Goal: Navigation & Orientation: Find specific page/section

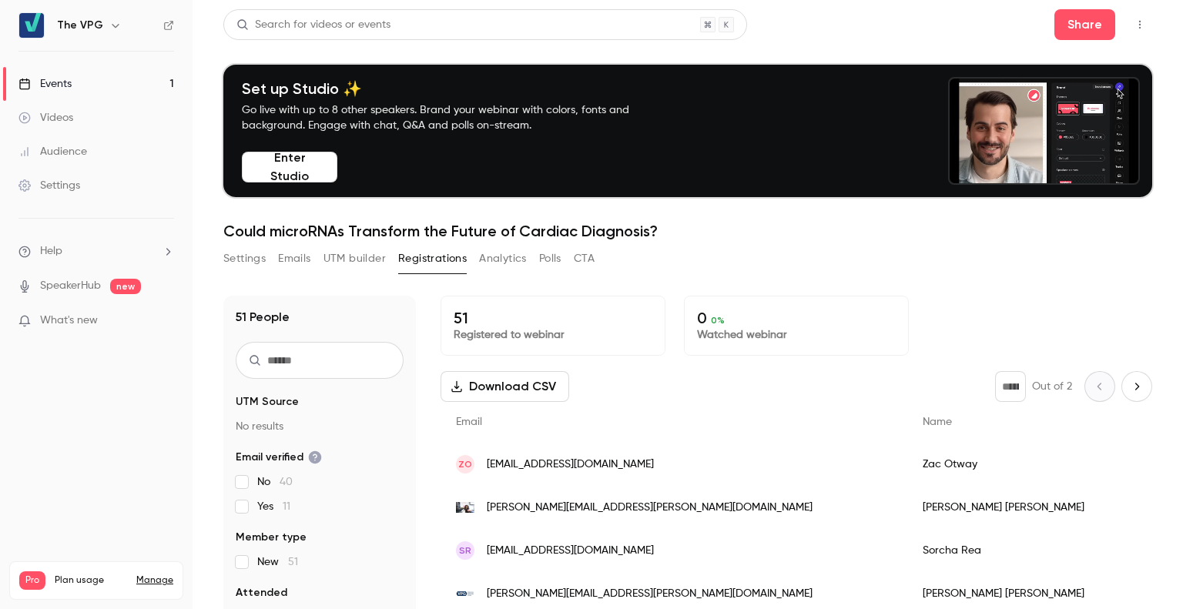
scroll to position [151, 0]
click at [107, 84] on link "Events 1" at bounding box center [96, 84] width 192 height 34
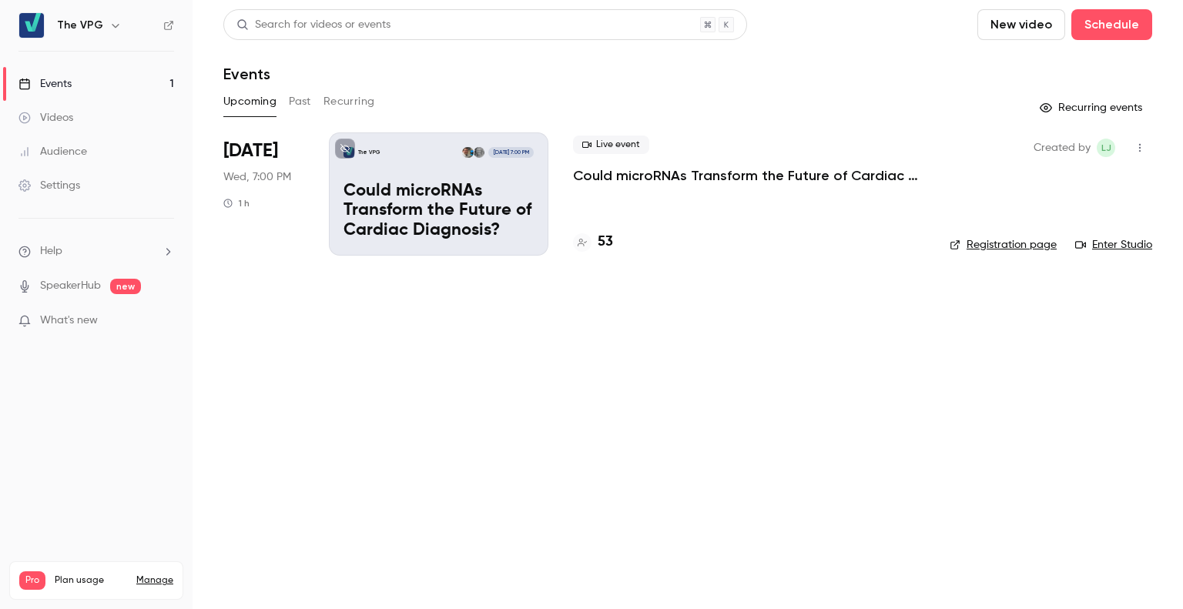
click at [535, 331] on main "Search for videos or events New video Schedule Events Upcoming Past Recurring R…" at bounding box center [687, 304] width 990 height 609
